Goal: Information Seeking & Learning: Learn about a topic

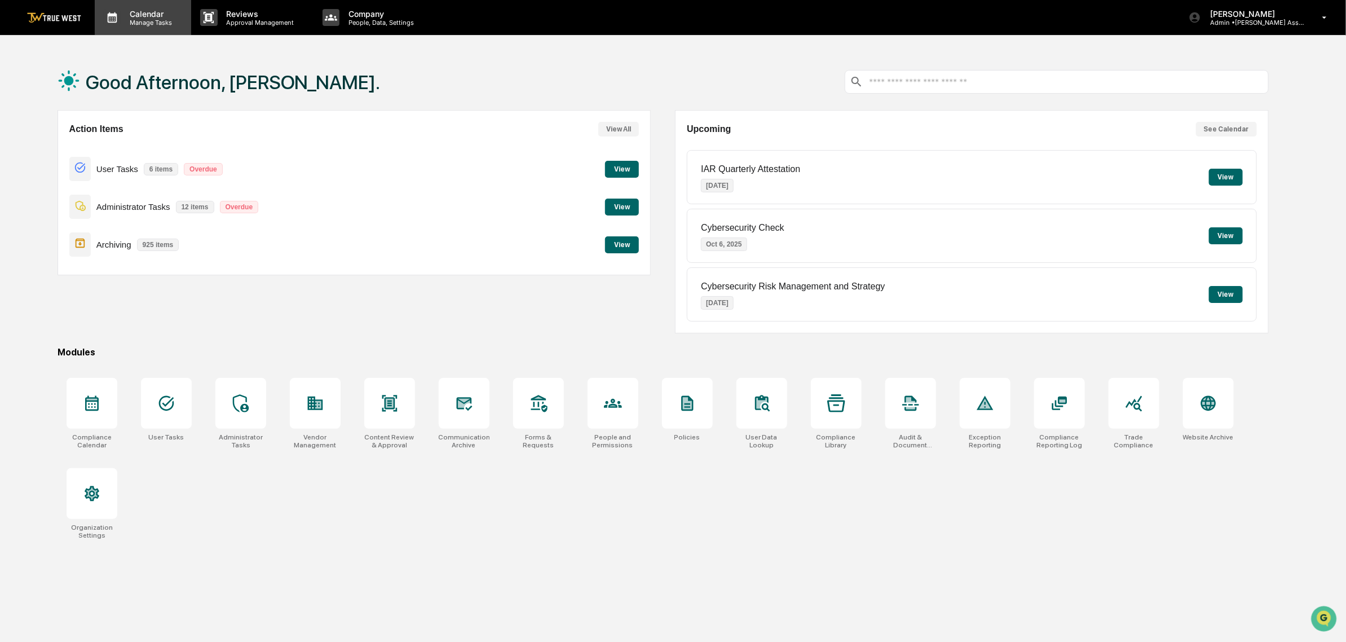
click at [143, 7] on div "Calendar Manage Tasks" at bounding box center [143, 17] width 96 height 35
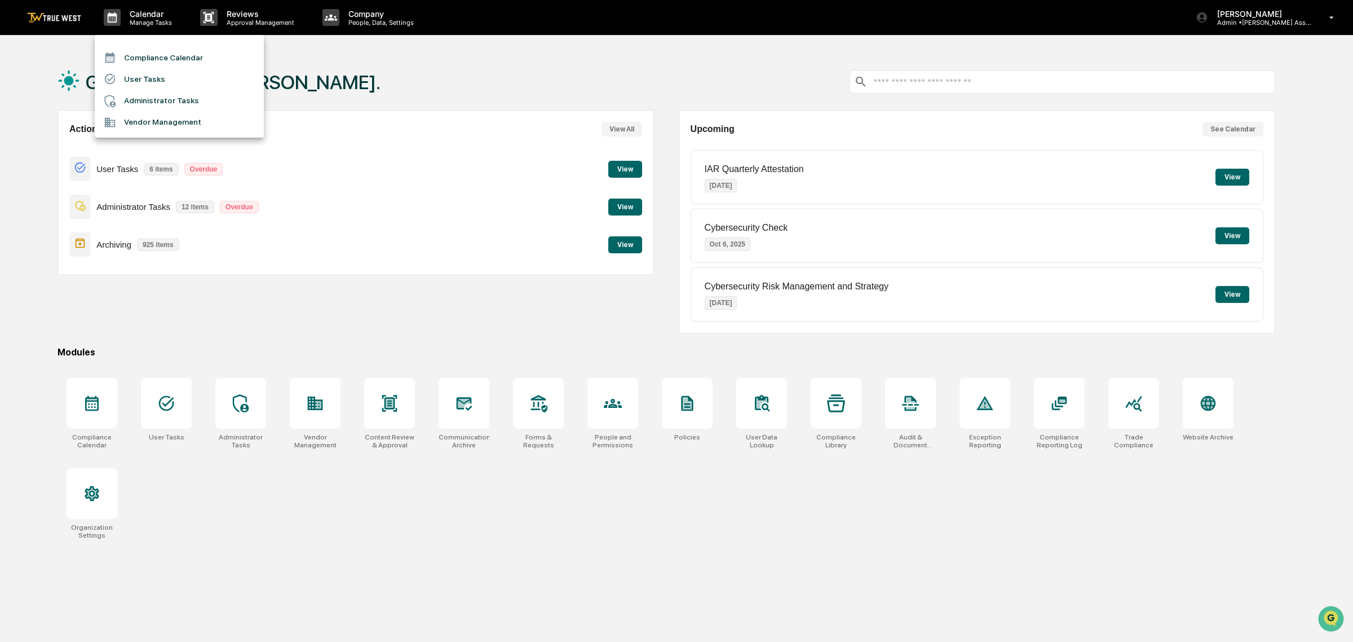
click at [164, 60] on li "Compliance Calendar" at bounding box center [179, 57] width 169 height 21
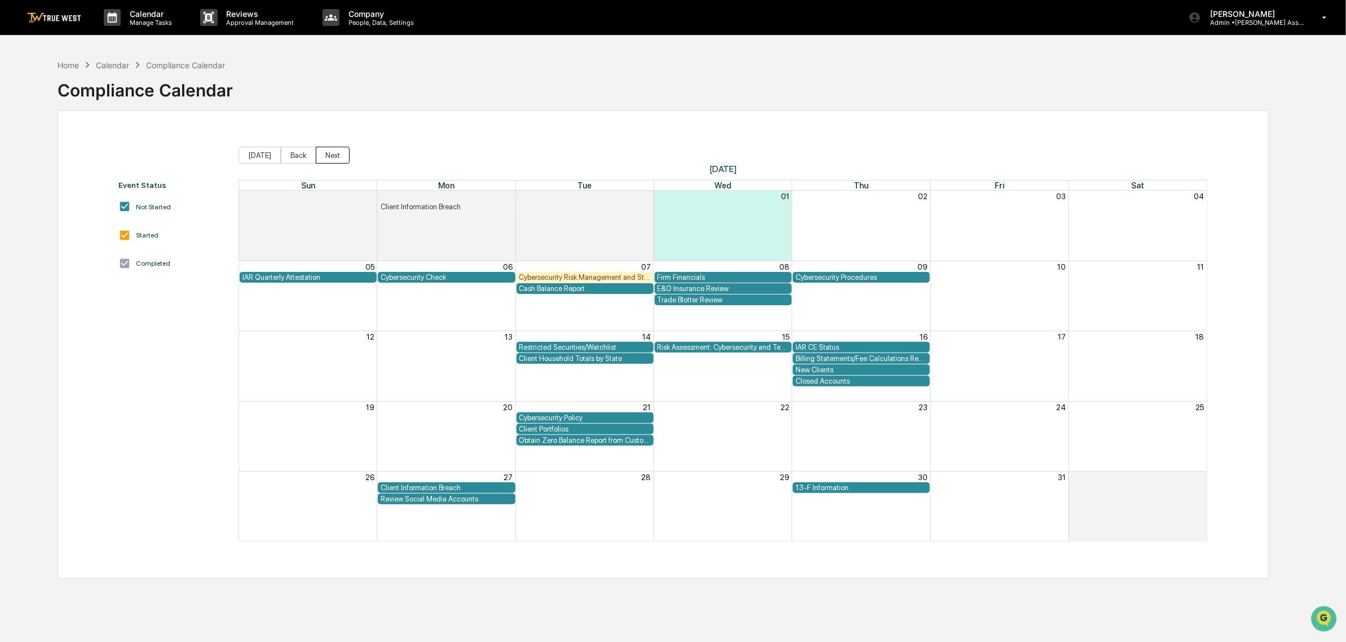
click at [328, 157] on button "Next" at bounding box center [333, 155] width 34 height 17
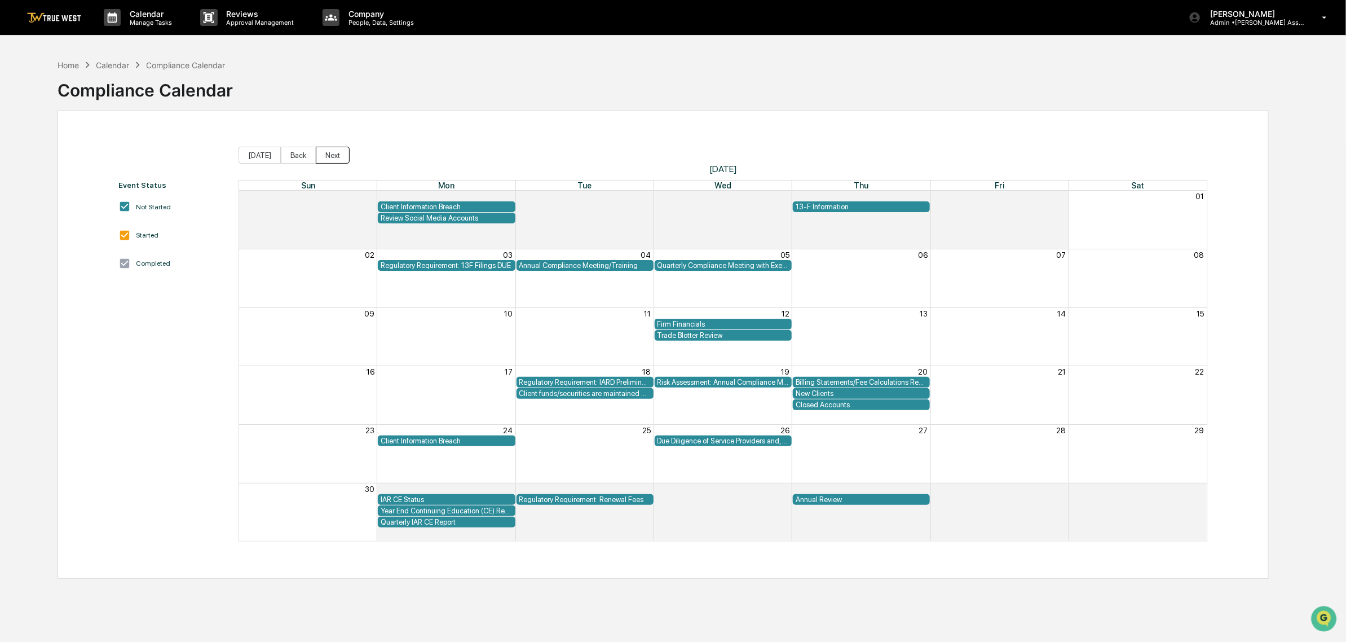
click at [328, 157] on button "Next" at bounding box center [333, 155] width 34 height 17
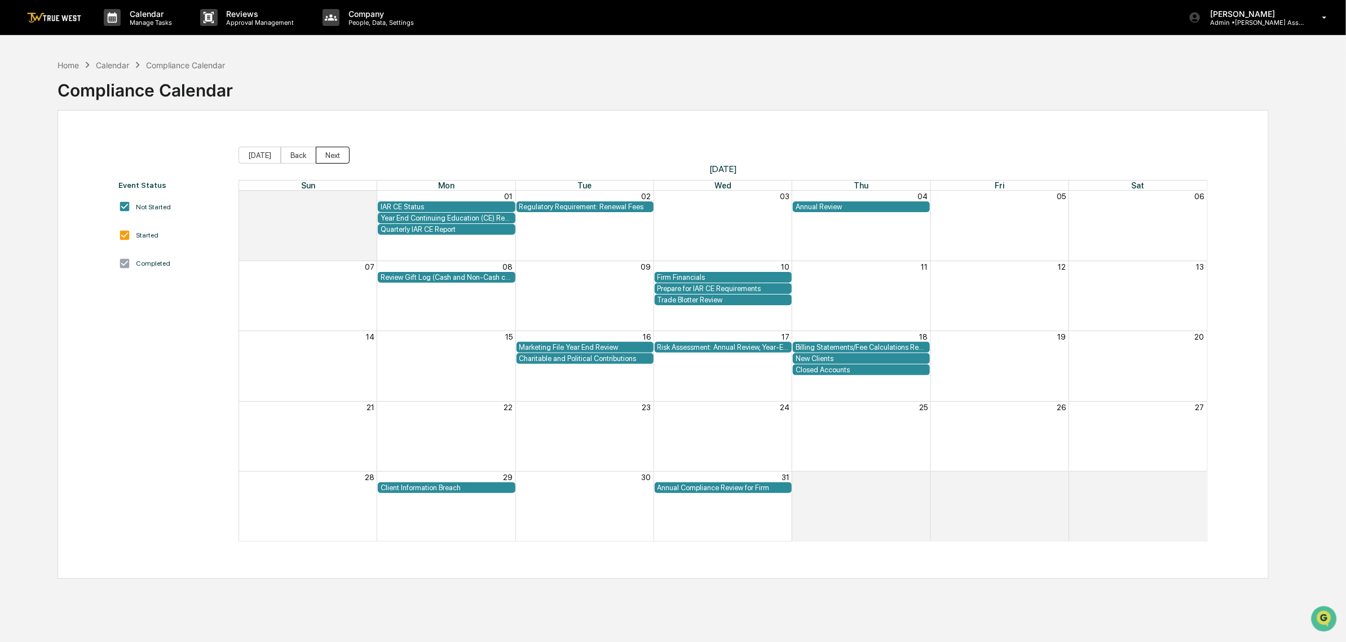
click at [328, 157] on button "Next" at bounding box center [333, 155] width 34 height 17
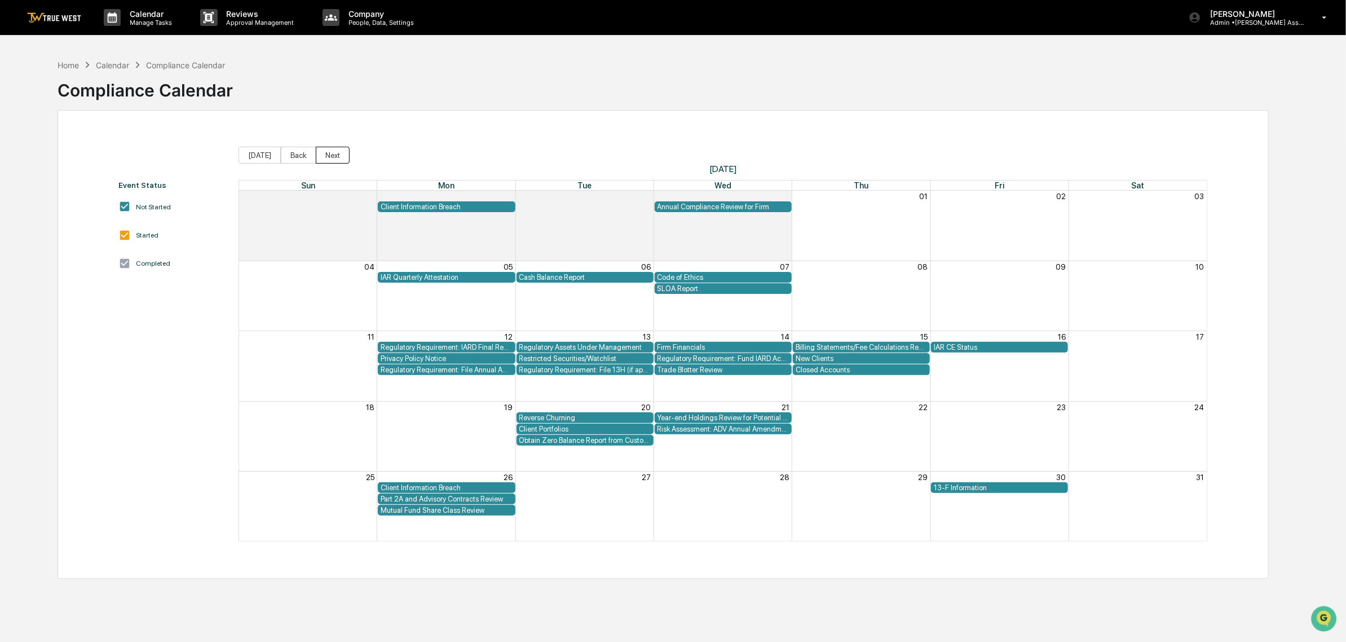
click at [328, 157] on button "Next" at bounding box center [333, 155] width 34 height 17
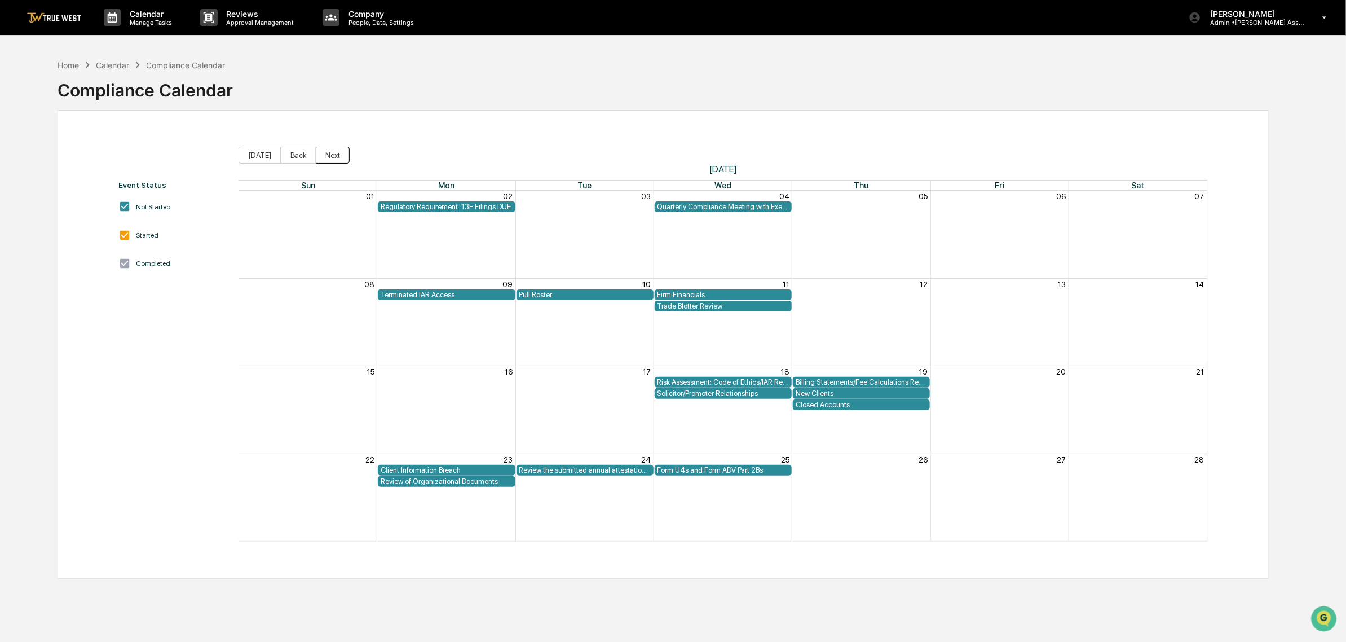
click at [328, 157] on button "Next" at bounding box center [333, 155] width 34 height 17
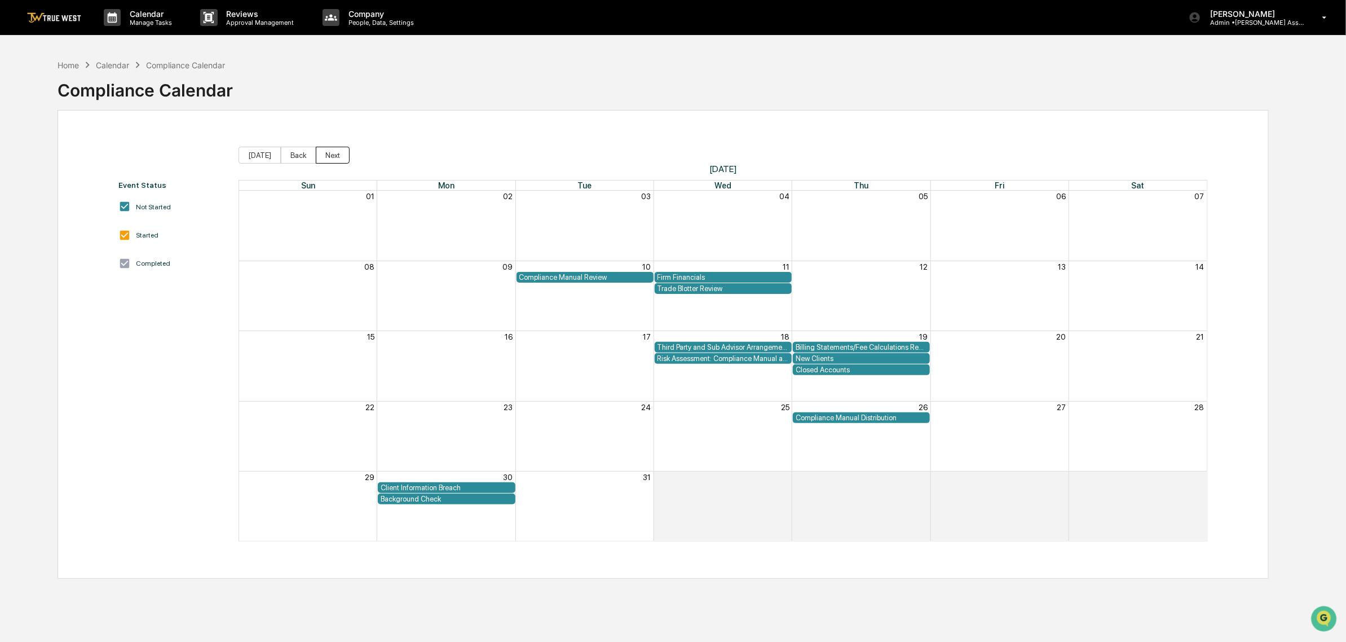
click at [328, 157] on button "Next" at bounding box center [333, 155] width 34 height 17
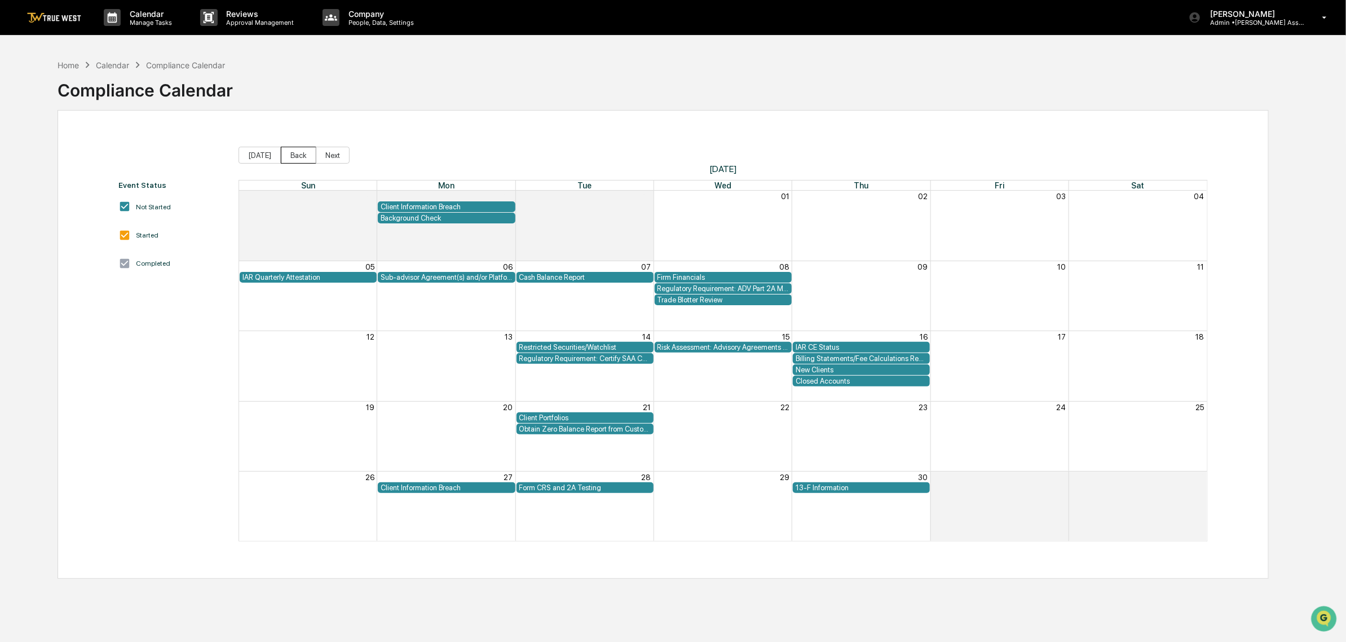
click at [300, 150] on button "Back" at bounding box center [299, 155] width 36 height 17
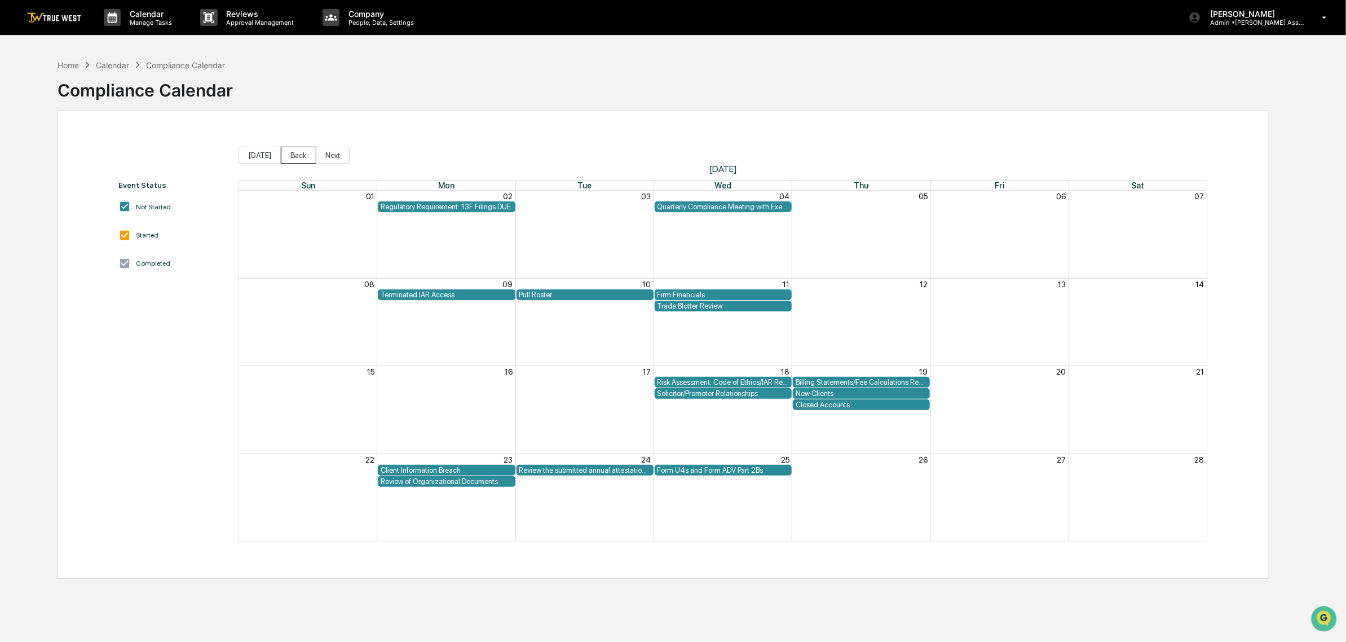
click at [300, 150] on button "Back" at bounding box center [299, 155] width 36 height 17
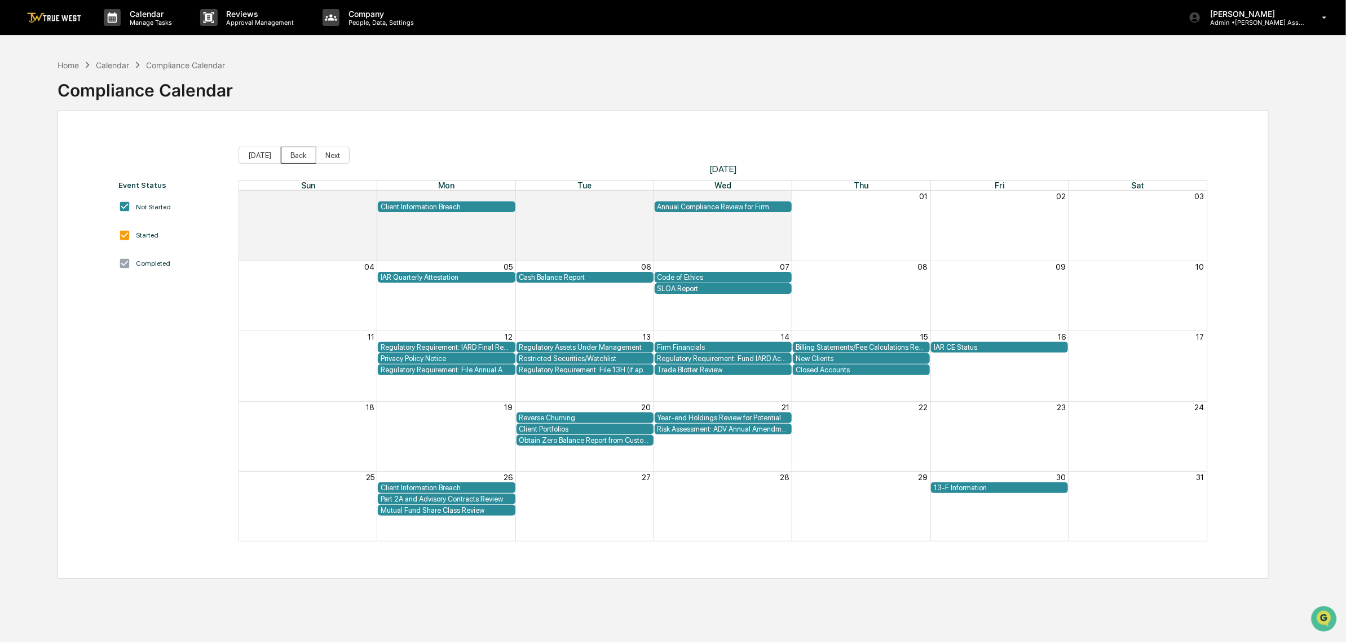
click at [300, 150] on button "Back" at bounding box center [299, 155] width 36 height 17
